Goal: Task Accomplishment & Management: Use online tool/utility

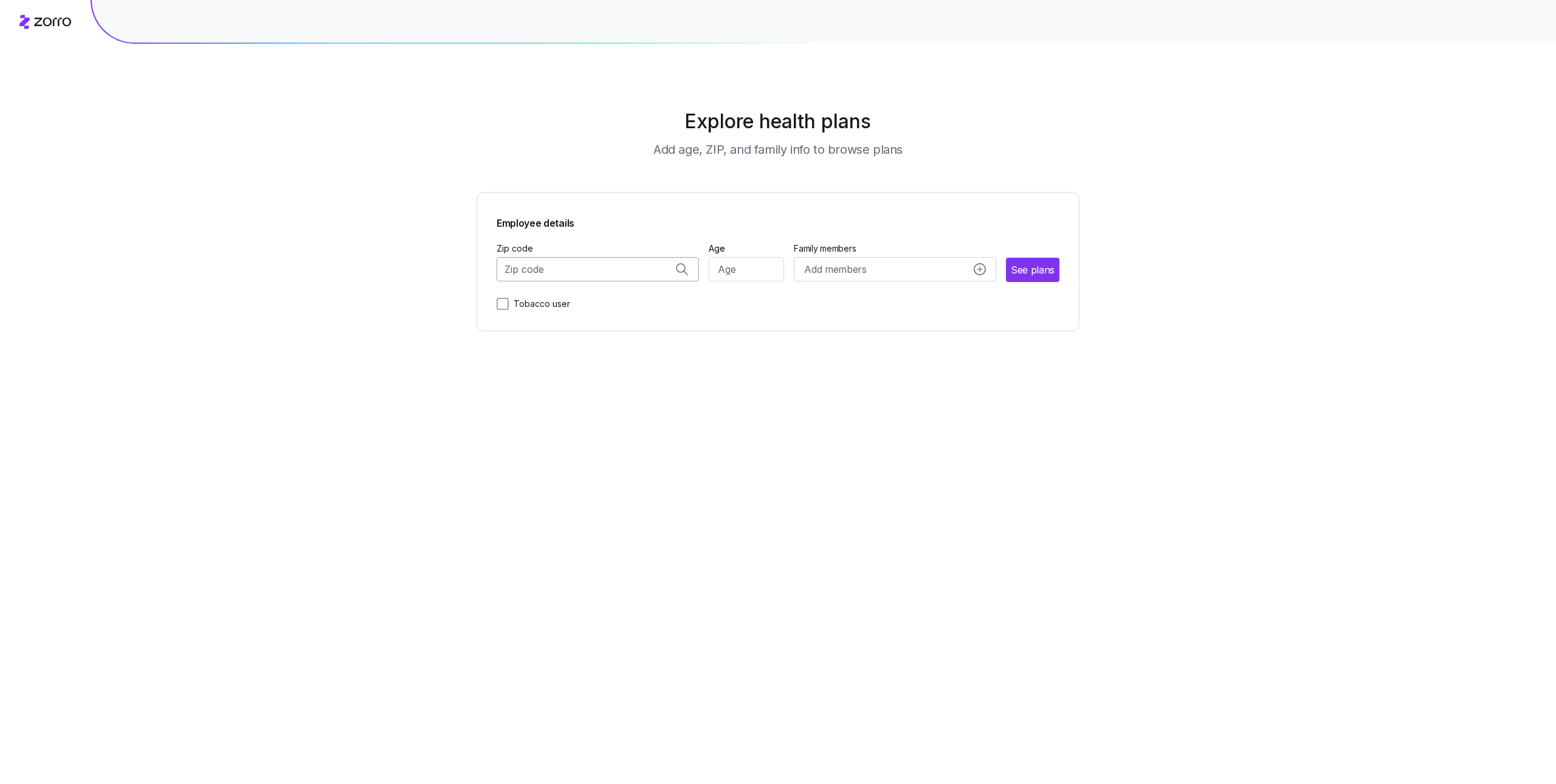
click at [562, 279] on input "Zip code" at bounding box center [598, 269] width 203 height 24
paste input "23229"
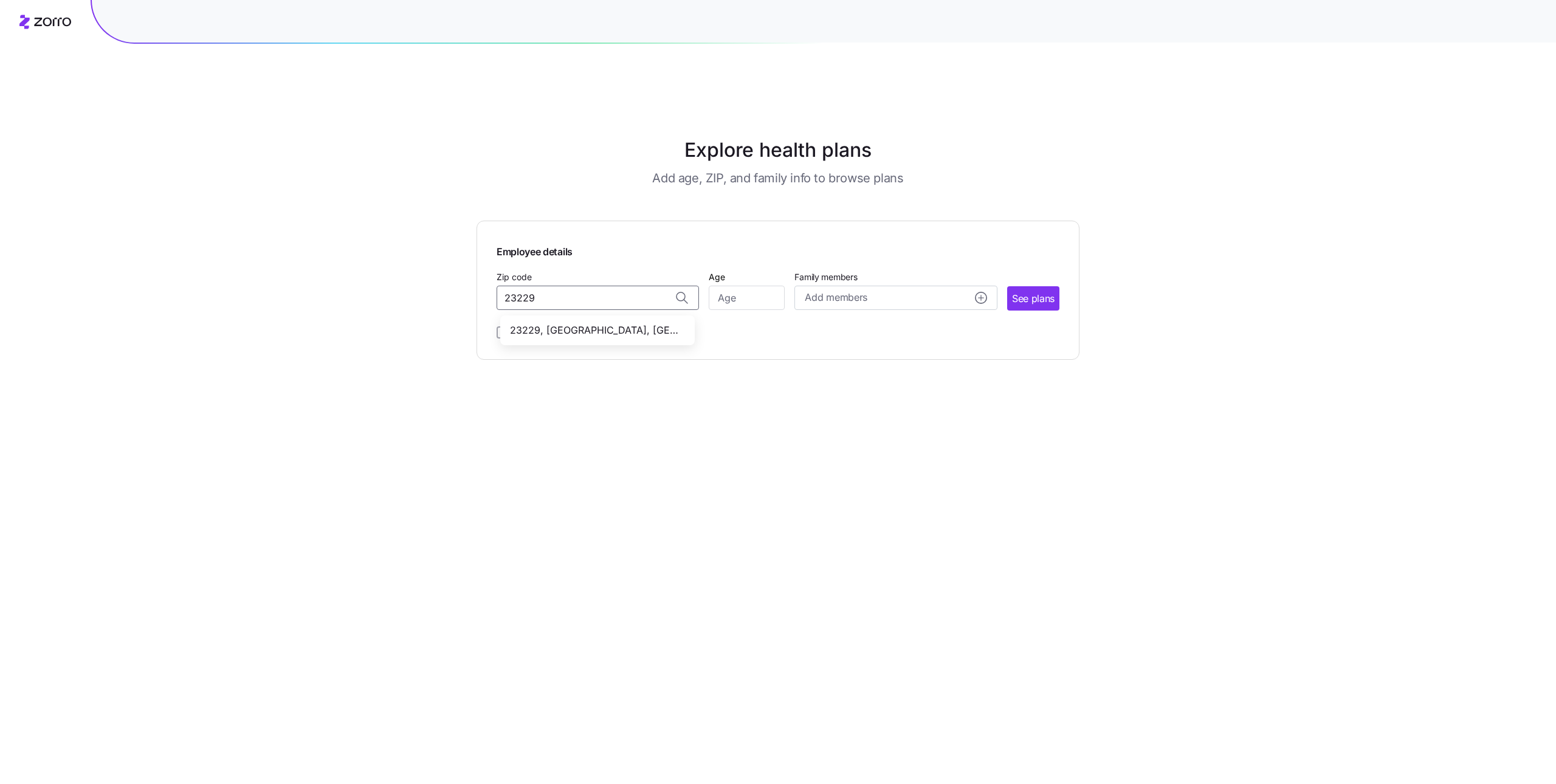
click at [575, 322] on span "23229, Henrico County, VA" at bounding box center [595, 330] width 170 height 15
type input "23229, Henrico County, VA"
click at [730, 285] on input "Age" at bounding box center [747, 297] width 76 height 24
type input "25"
click at [1045, 292] on span "See plans" at bounding box center [1033, 299] width 43 height 15
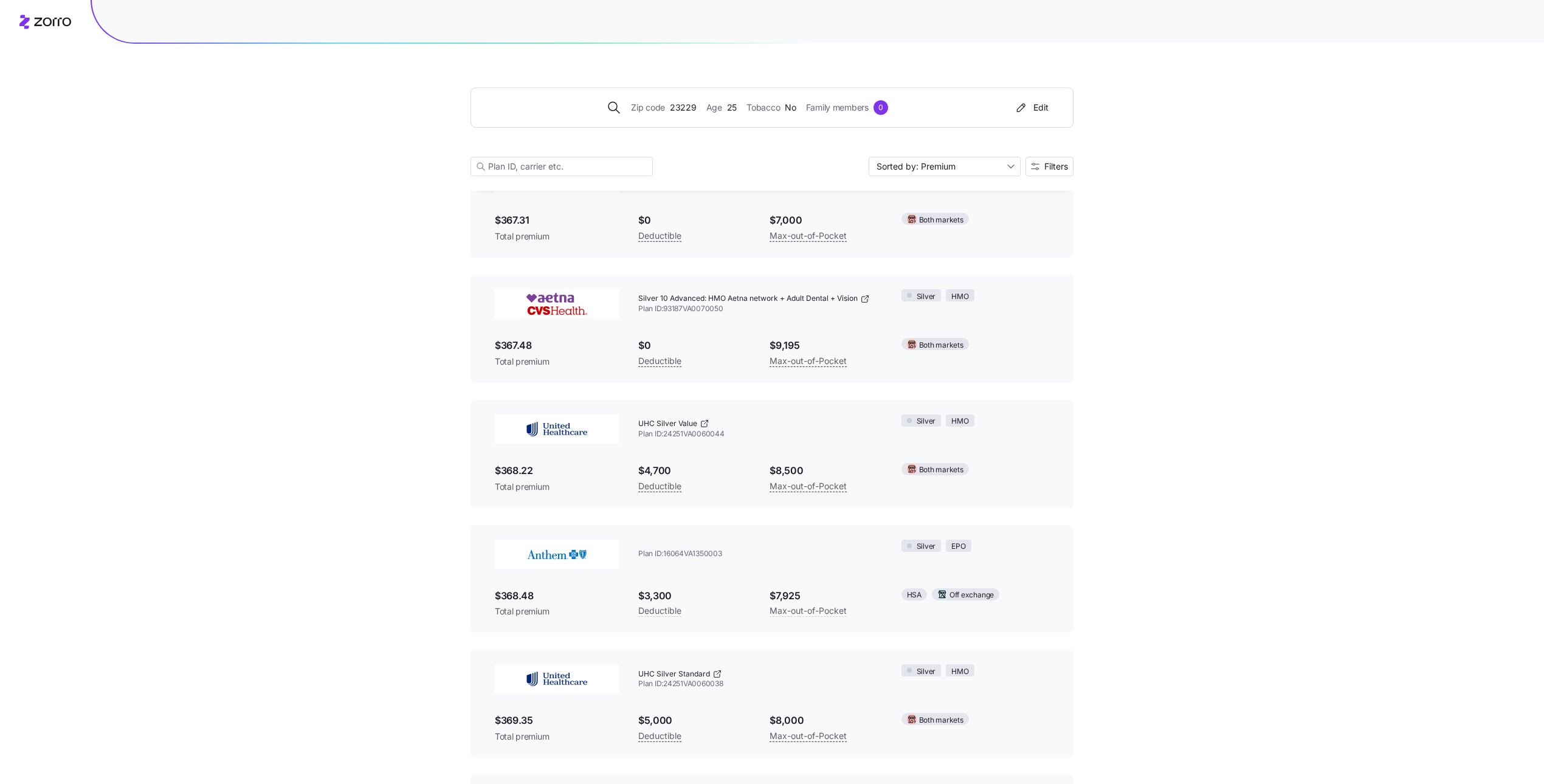
scroll to position [9002, 0]
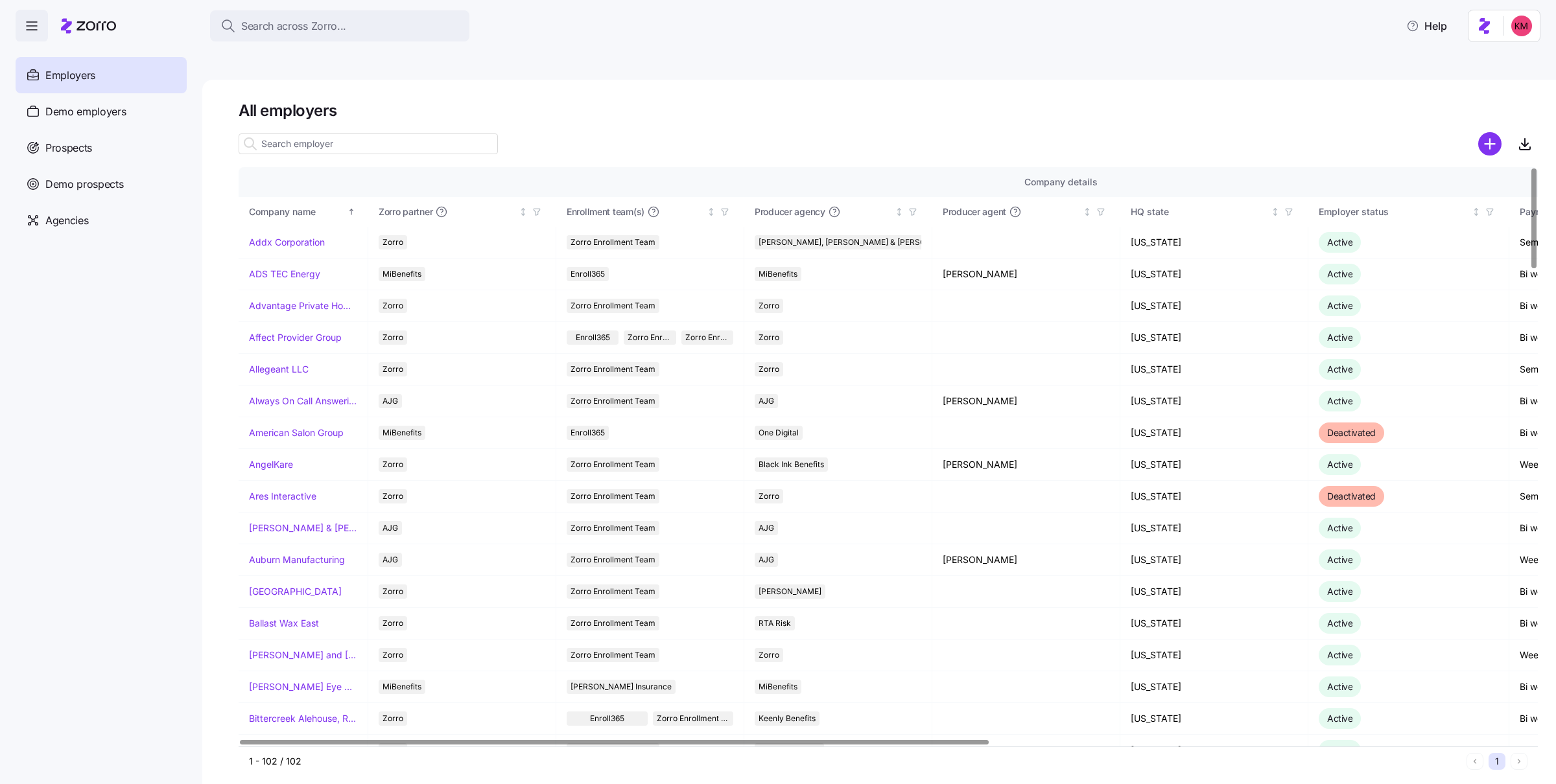
click at [328, 133] on input at bounding box center [368, 143] width 259 height 20
click at [327, 133] on input at bounding box center [368, 143] width 259 height 20
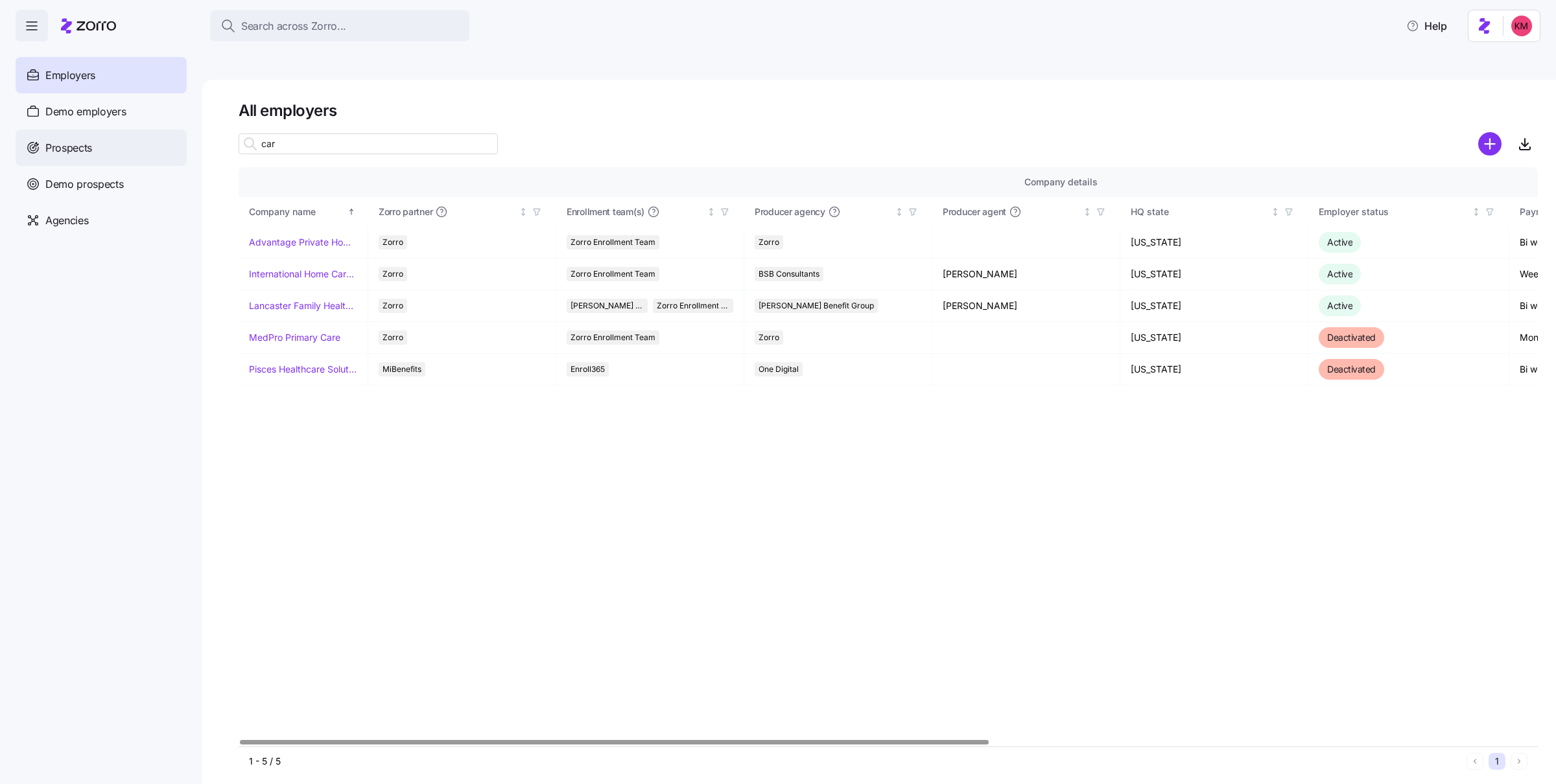
type input "car"
click at [91, 157] on div "Prospects" at bounding box center [100, 148] width 171 height 37
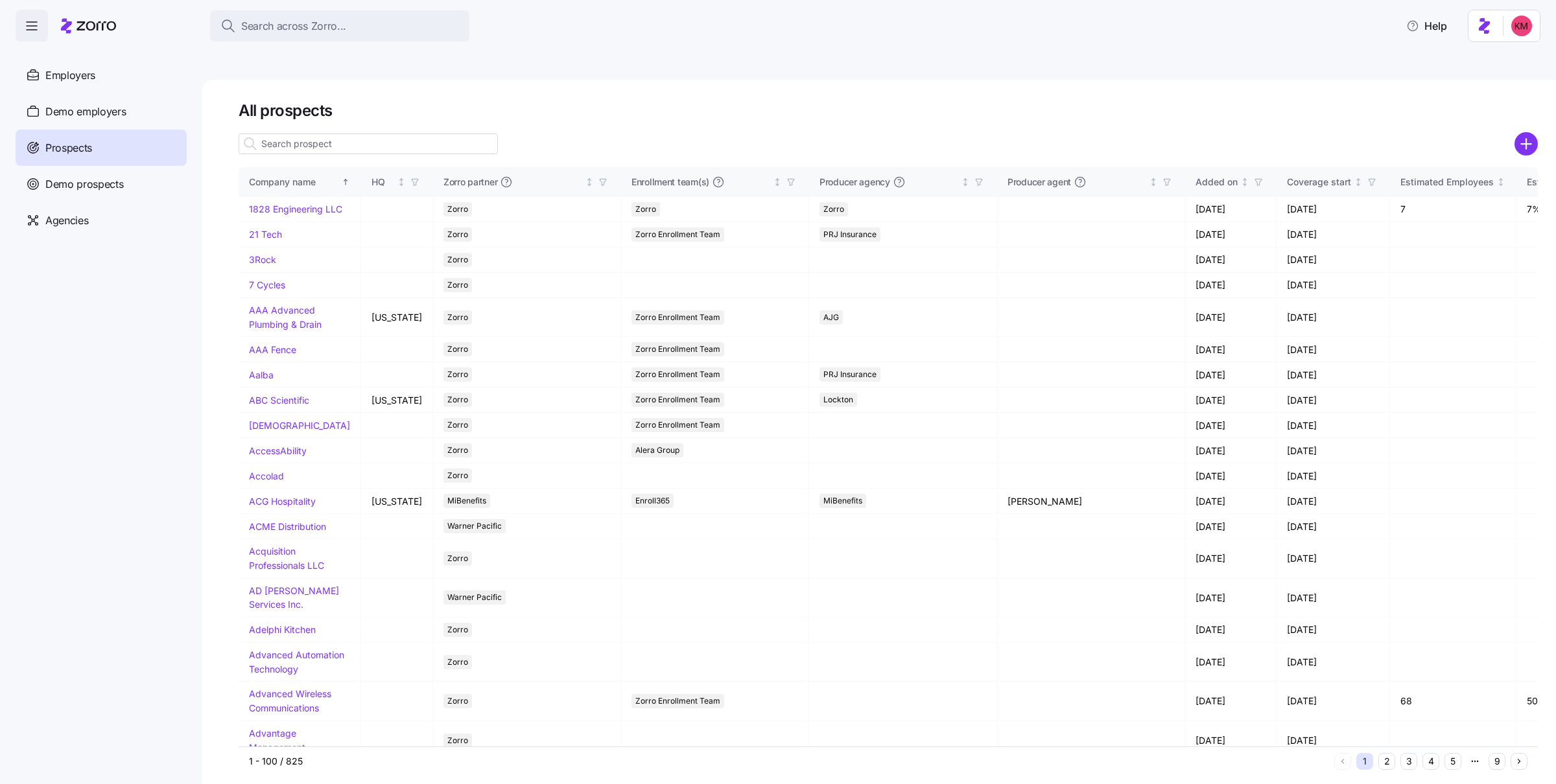
click at [313, 133] on input at bounding box center [368, 143] width 259 height 20
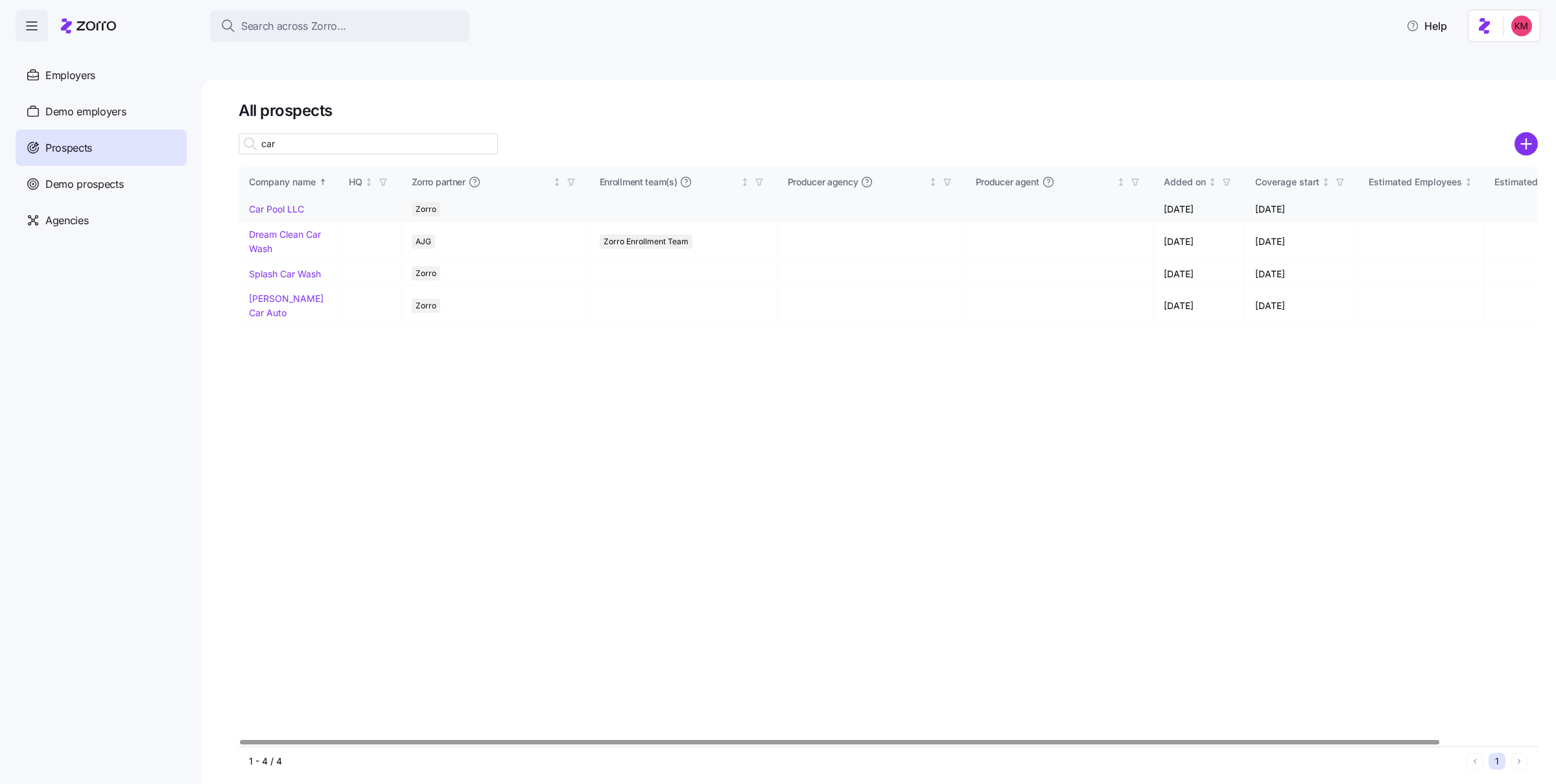
type input "car"
click at [274, 204] on link "Car Pool LLC" at bounding box center [276, 209] width 55 height 11
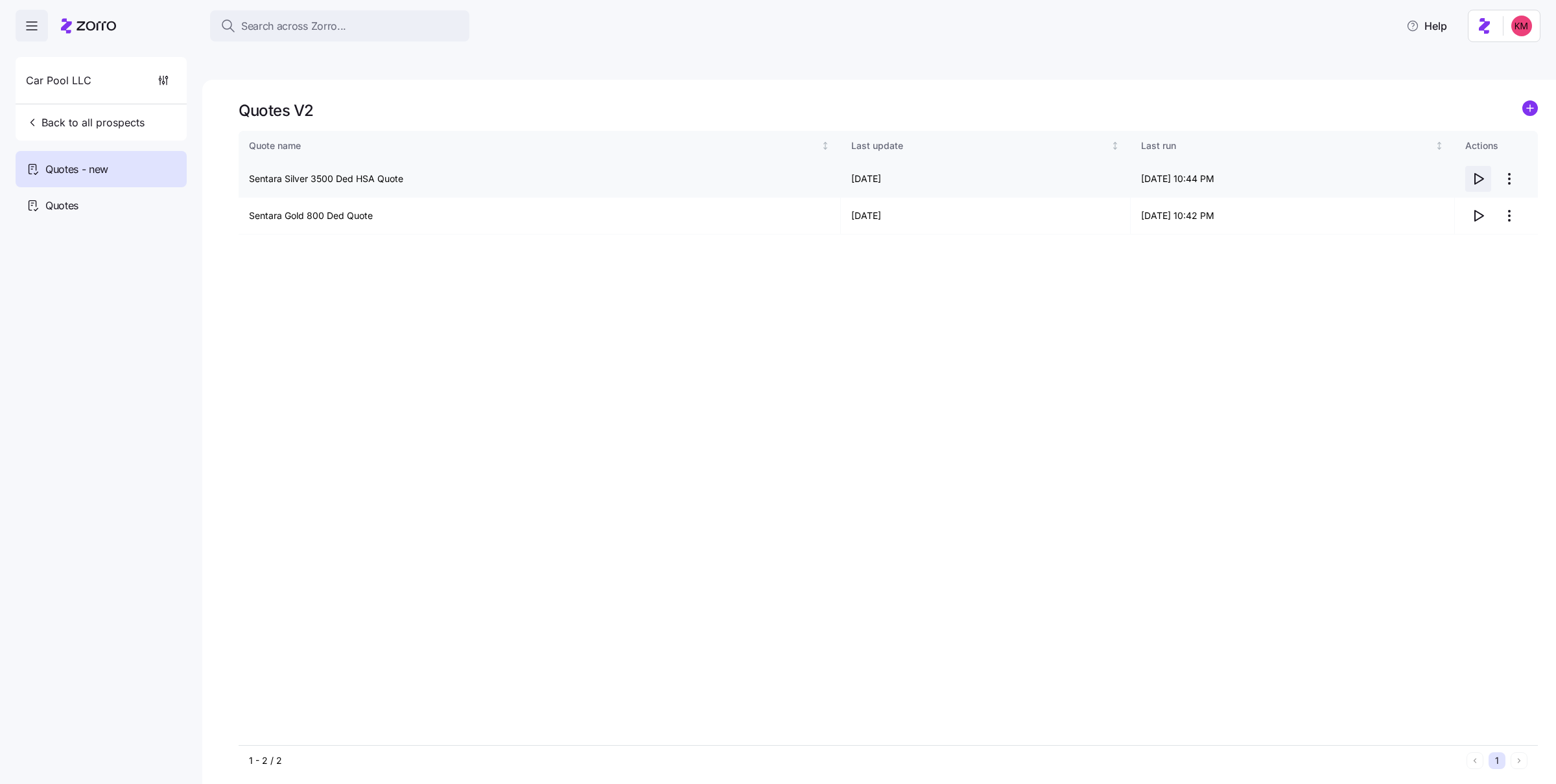
click at [1472, 171] on icon "button" at bounding box center [1478, 179] width 15 height 15
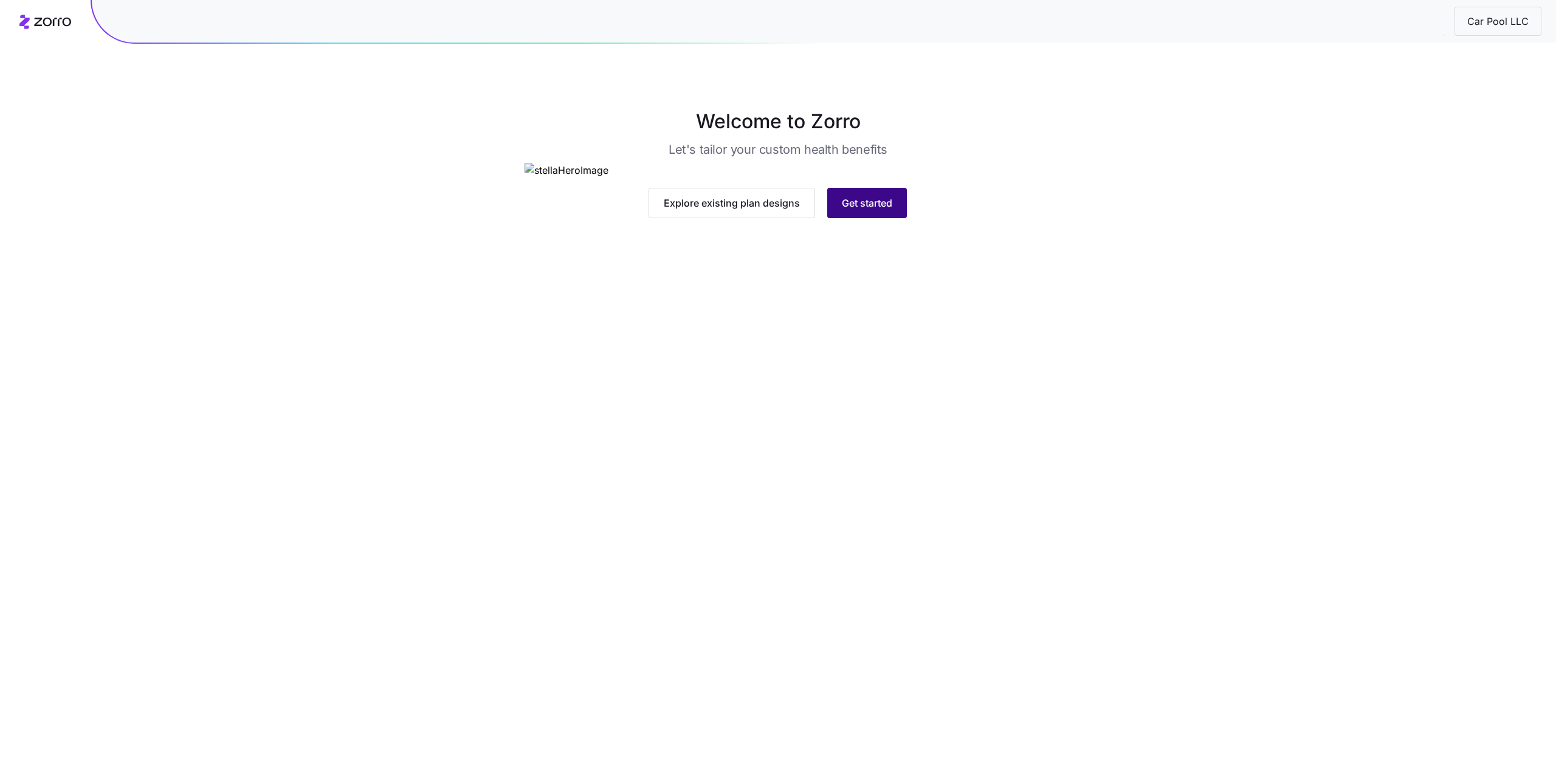
click at [867, 210] on span "Get started" at bounding box center [868, 203] width 51 height 14
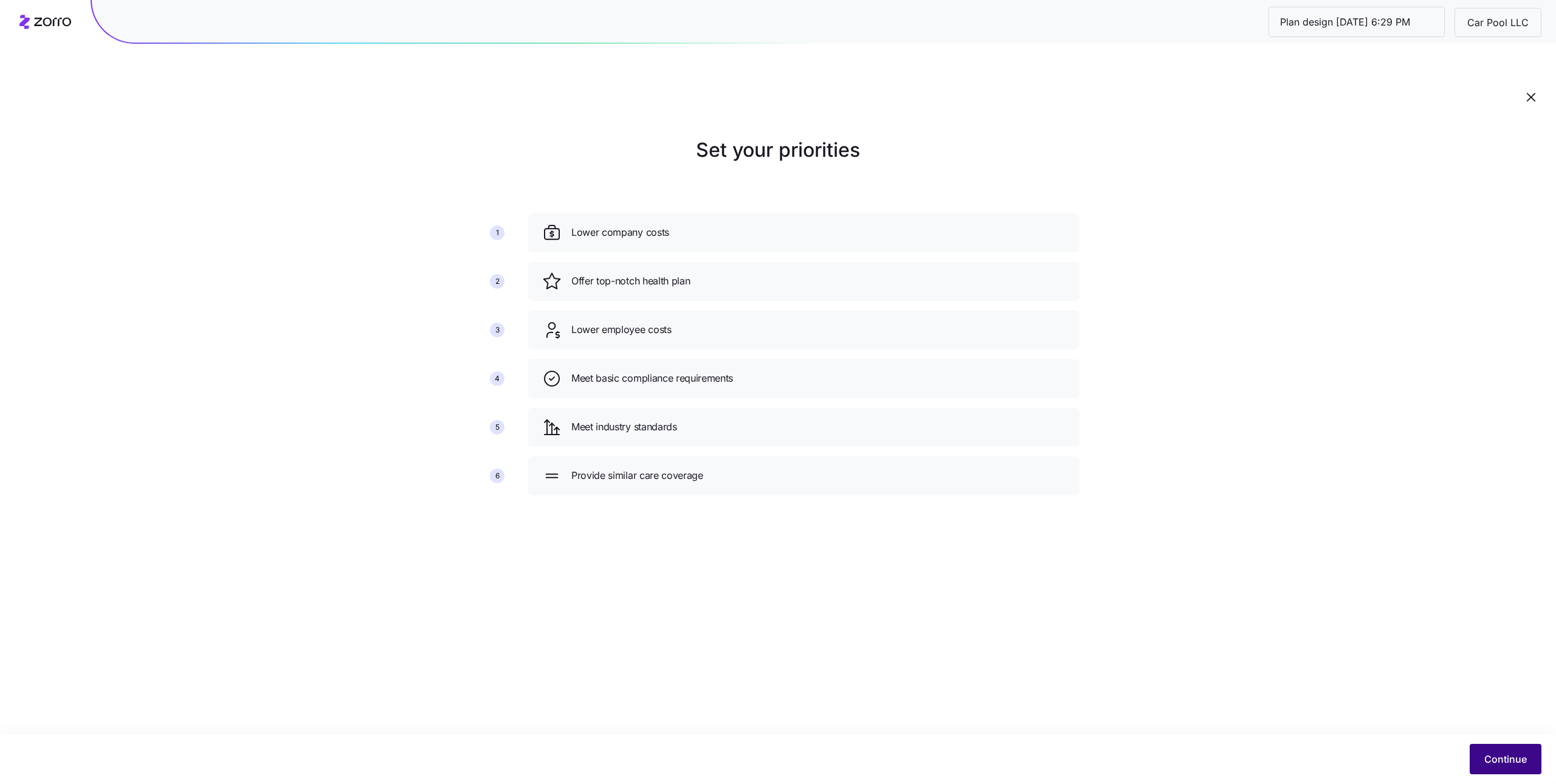
click at [1494, 746] on button "Continue" at bounding box center [1505, 760] width 72 height 31
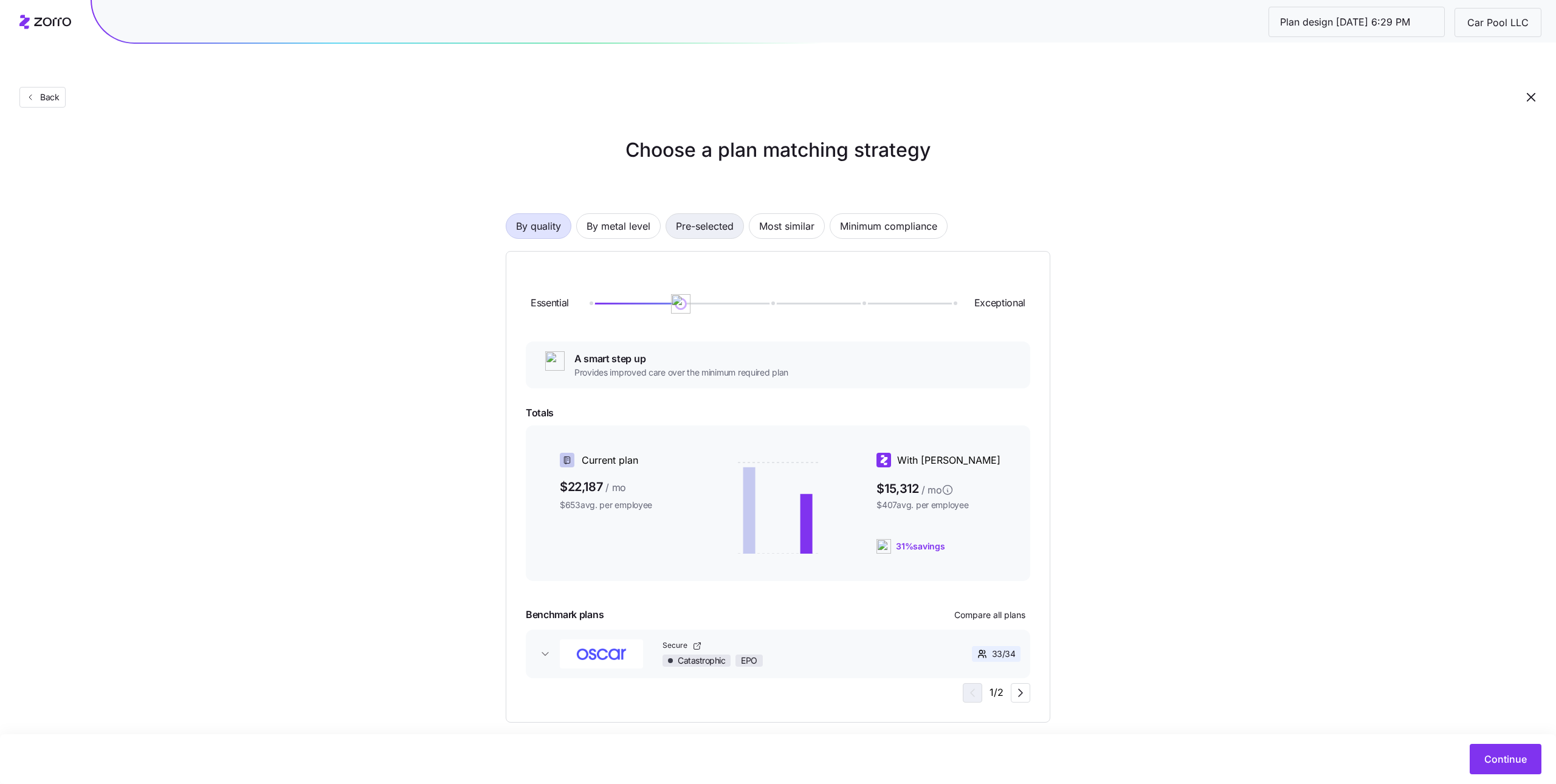
click at [703, 214] on span "Pre-selected" at bounding box center [705, 225] width 58 height 24
